Goal: Transaction & Acquisition: Obtain resource

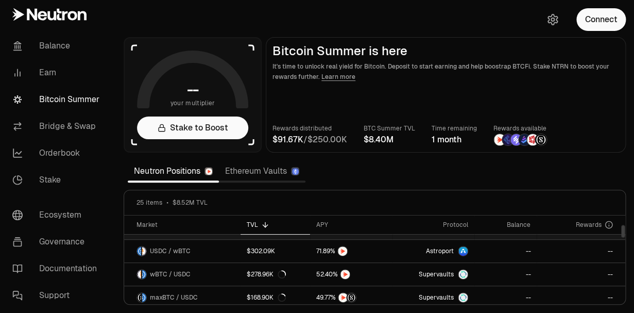
scroll to position [65, 0]
drag, startPoint x: 49, startPoint y: 45, endPoint x: 59, endPoint y: 49, distance: 10.6
click at [50, 46] on link "Balance" at bounding box center [57, 45] width 107 height 27
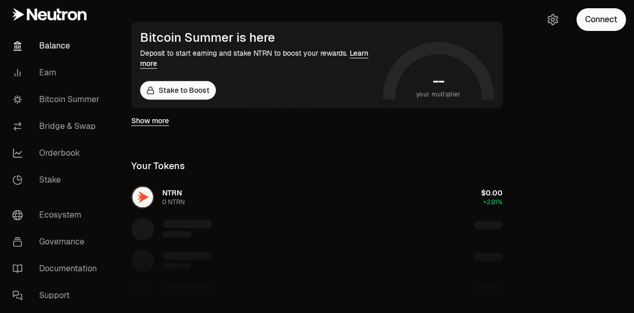
scroll to position [179, 0]
click at [171, 198] on div "NTRN 0 NTRN $0.00 +2.81%" at bounding box center [317, 260] width 396 height 159
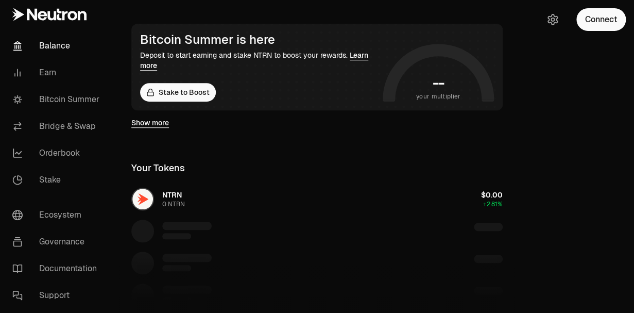
scroll to position [175, 0]
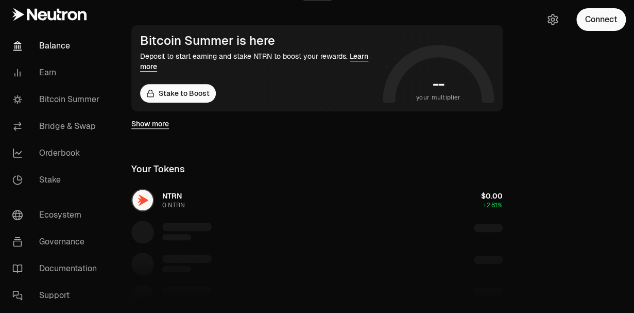
drag, startPoint x: 172, startPoint y: 200, endPoint x: 165, endPoint y: 200, distance: 7.2
click at [172, 200] on div "NTRN 0 NTRN $0.00 +2.81%" at bounding box center [317, 263] width 396 height 159
click at [140, 199] on div "NTRN 0 NTRN $0.00 +2.81%" at bounding box center [317, 263] width 396 height 159
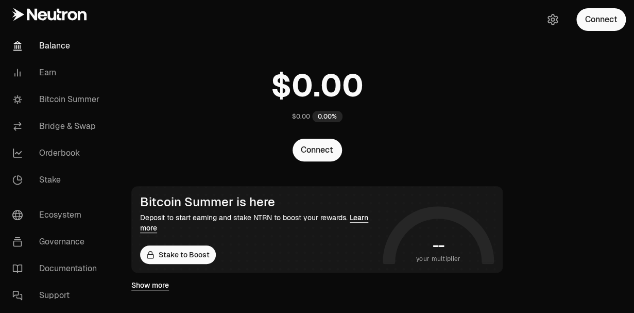
scroll to position [18, 0]
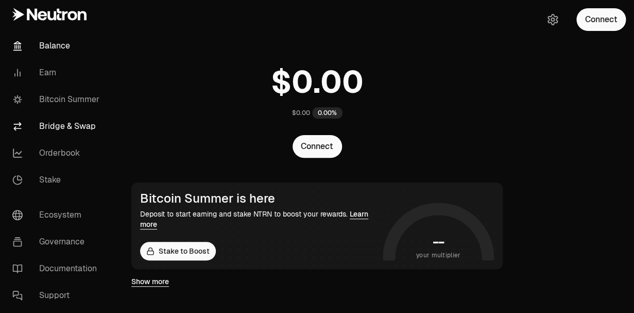
click at [57, 128] on link "Bridge & Swap" at bounding box center [57, 126] width 107 height 27
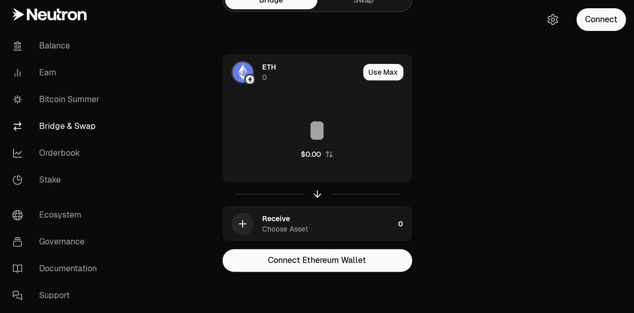
scroll to position [21, 0]
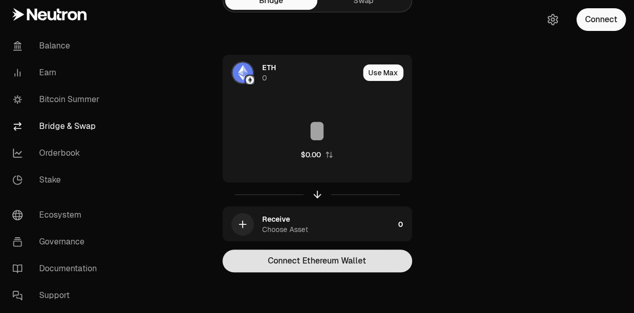
click at [298, 264] on button "Connect Ethereum Wallet" at bounding box center [317, 260] width 190 height 23
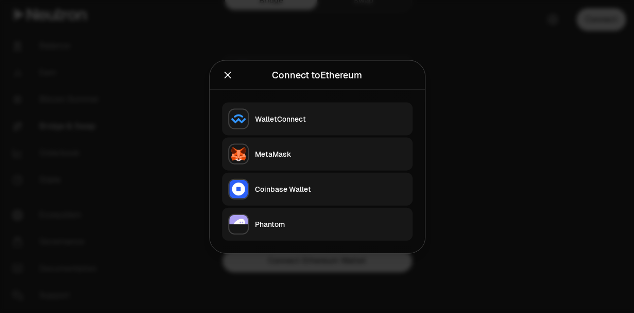
click at [277, 226] on div "Phantom" at bounding box center [330, 223] width 151 height 10
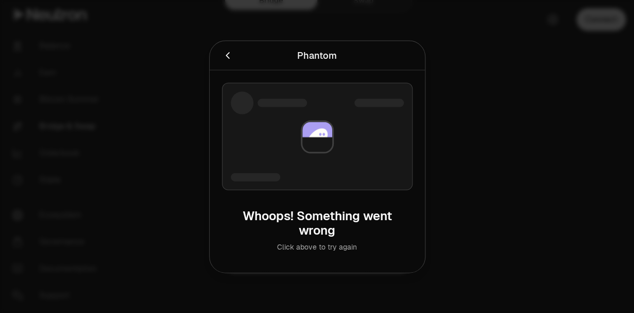
click at [228, 51] on icon "Cancel" at bounding box center [227, 54] width 11 height 11
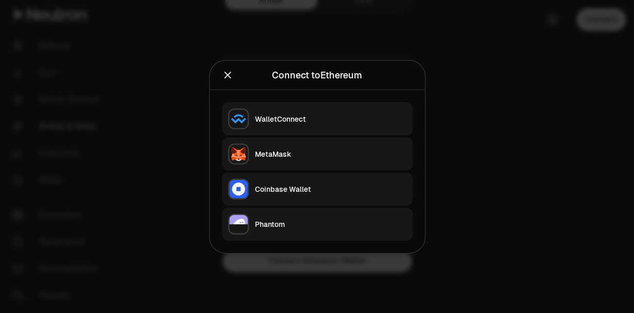
click at [275, 154] on div "MetaMask" at bounding box center [330, 153] width 151 height 10
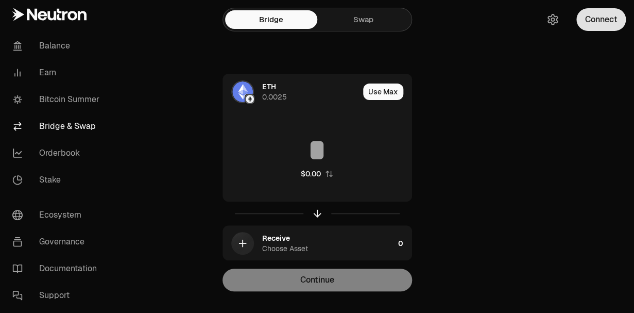
scroll to position [1, 0]
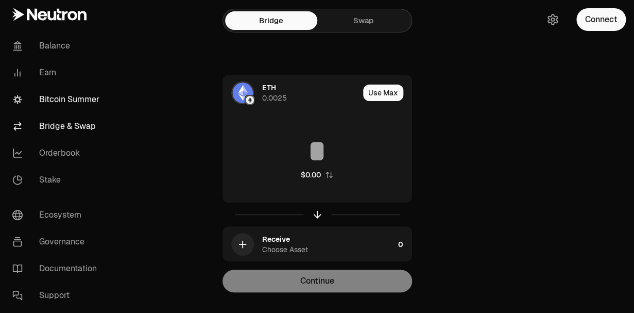
click at [47, 98] on link "Bitcoin Summer" at bounding box center [57, 99] width 107 height 27
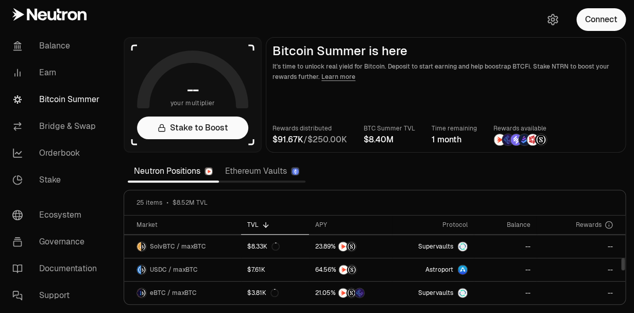
scroll to position [321, 0]
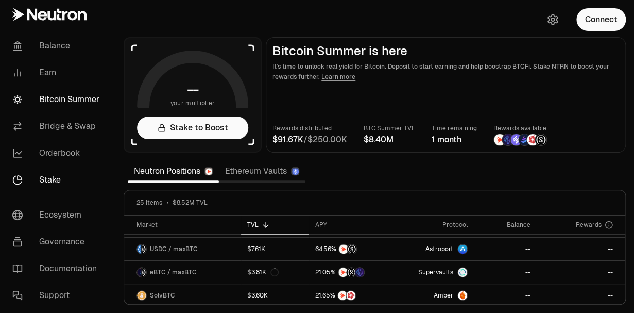
click at [47, 182] on link "Stake" at bounding box center [57, 179] width 107 height 27
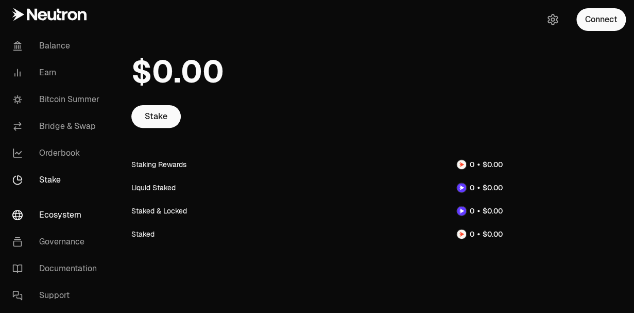
scroll to position [51, 0]
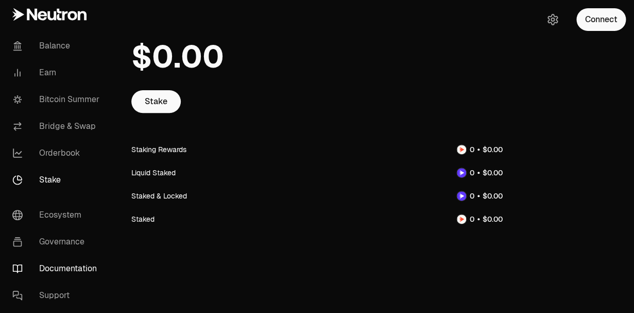
click at [67, 266] on link "Documentation" at bounding box center [57, 268] width 107 height 27
